Goal: Check status

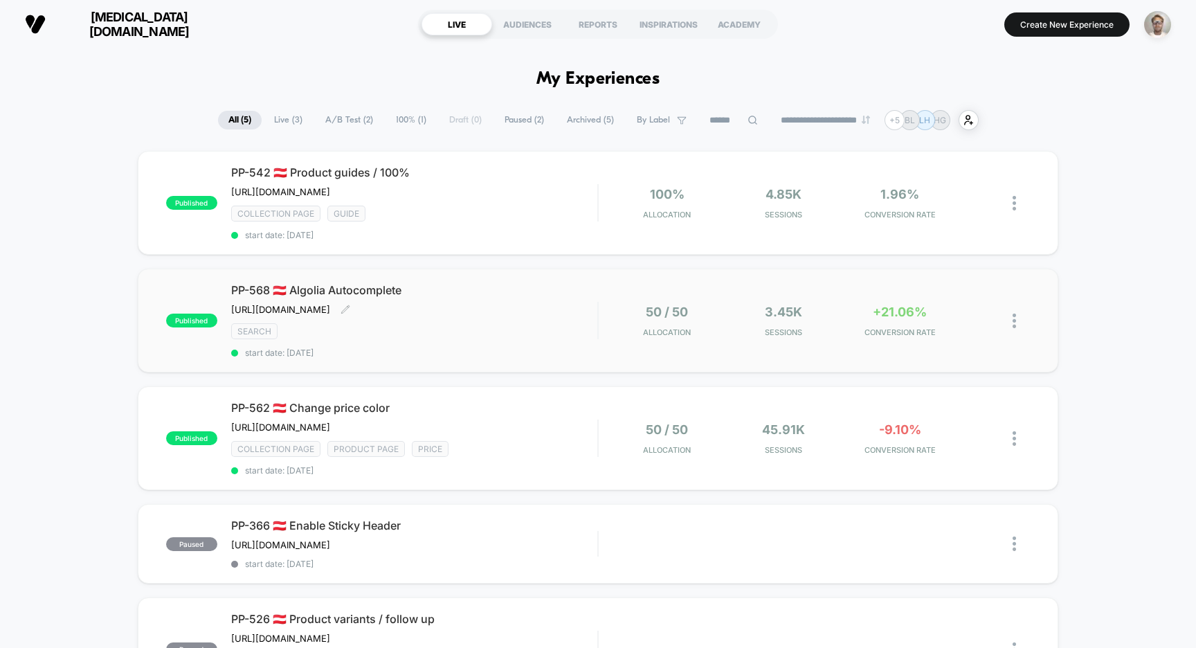
click at [591, 343] on div "PP-568 🇦🇹 Algolia Autocomplete [URL][DOMAIN_NAME] Click to edit experience deta…" at bounding box center [414, 320] width 367 height 75
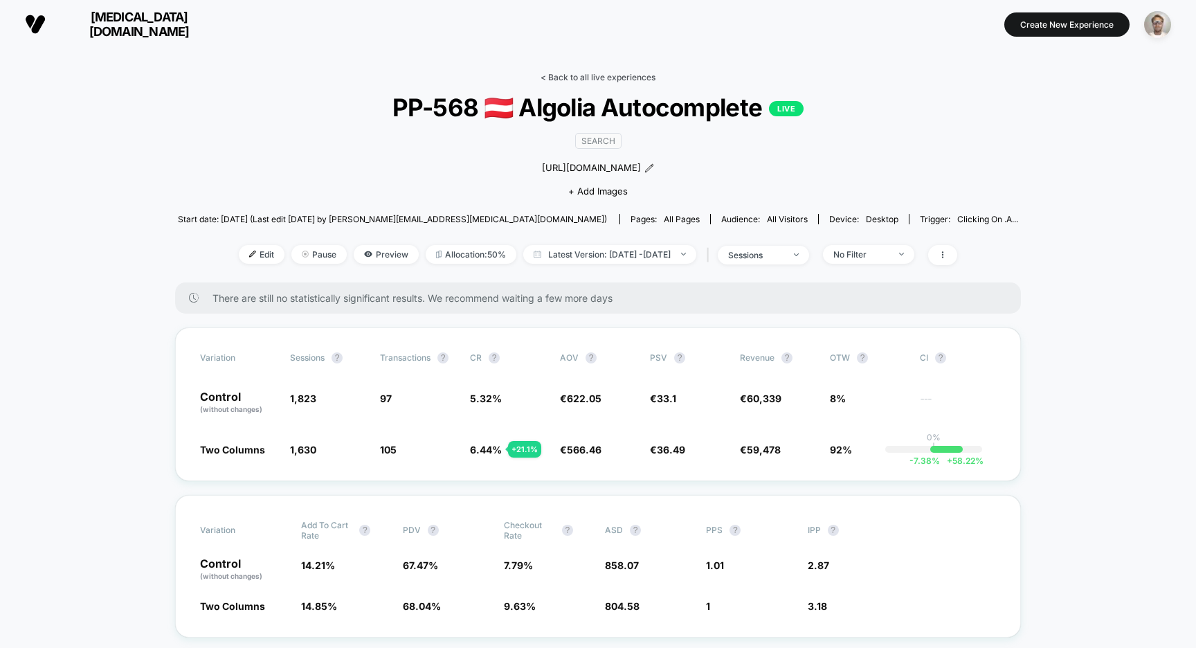
click at [597, 75] on link "< Back to all live experiences" at bounding box center [598, 77] width 115 height 10
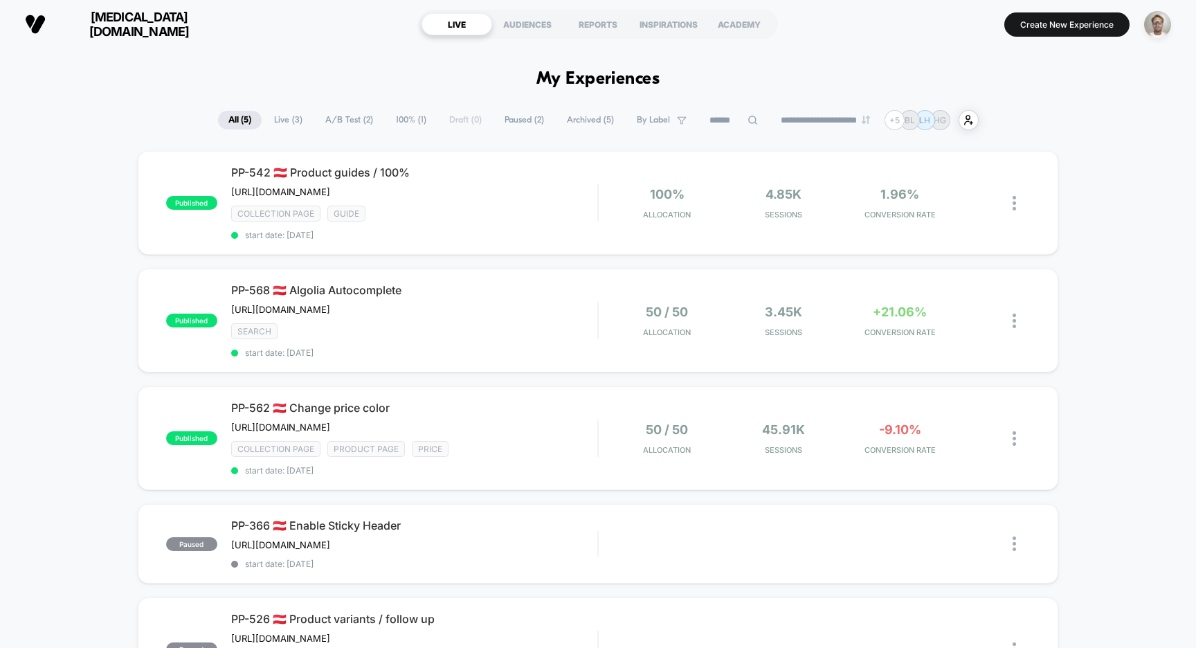
click at [143, 19] on span "[MEDICAL_DATA][DOMAIN_NAME]" at bounding box center [139, 24] width 166 height 29
click at [137, 26] on span "[MEDICAL_DATA][DOMAIN_NAME]" at bounding box center [139, 24] width 166 height 29
